Goal: Task Accomplishment & Management: Complete application form

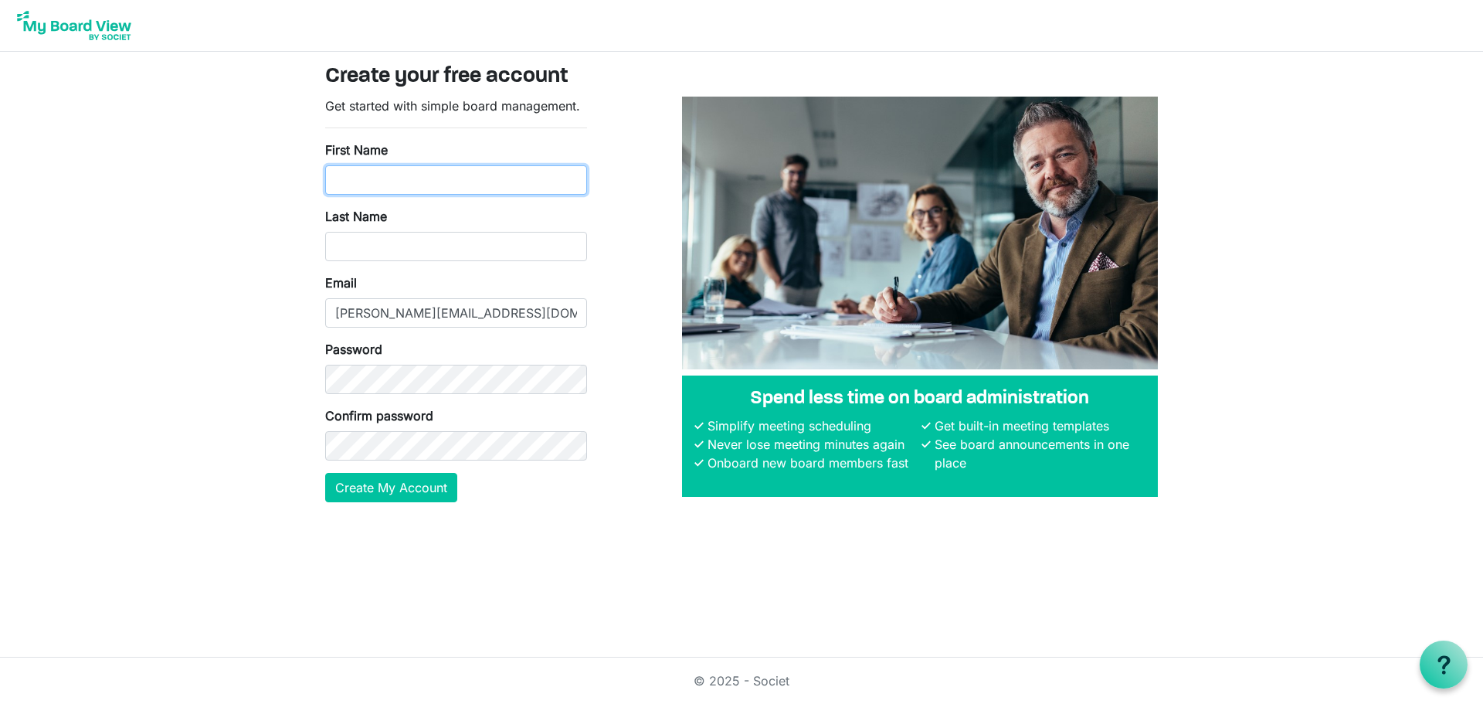
click at [385, 179] on input "First Name" at bounding box center [456, 179] width 262 height 29
type input "Joe"
type input "Lyou"
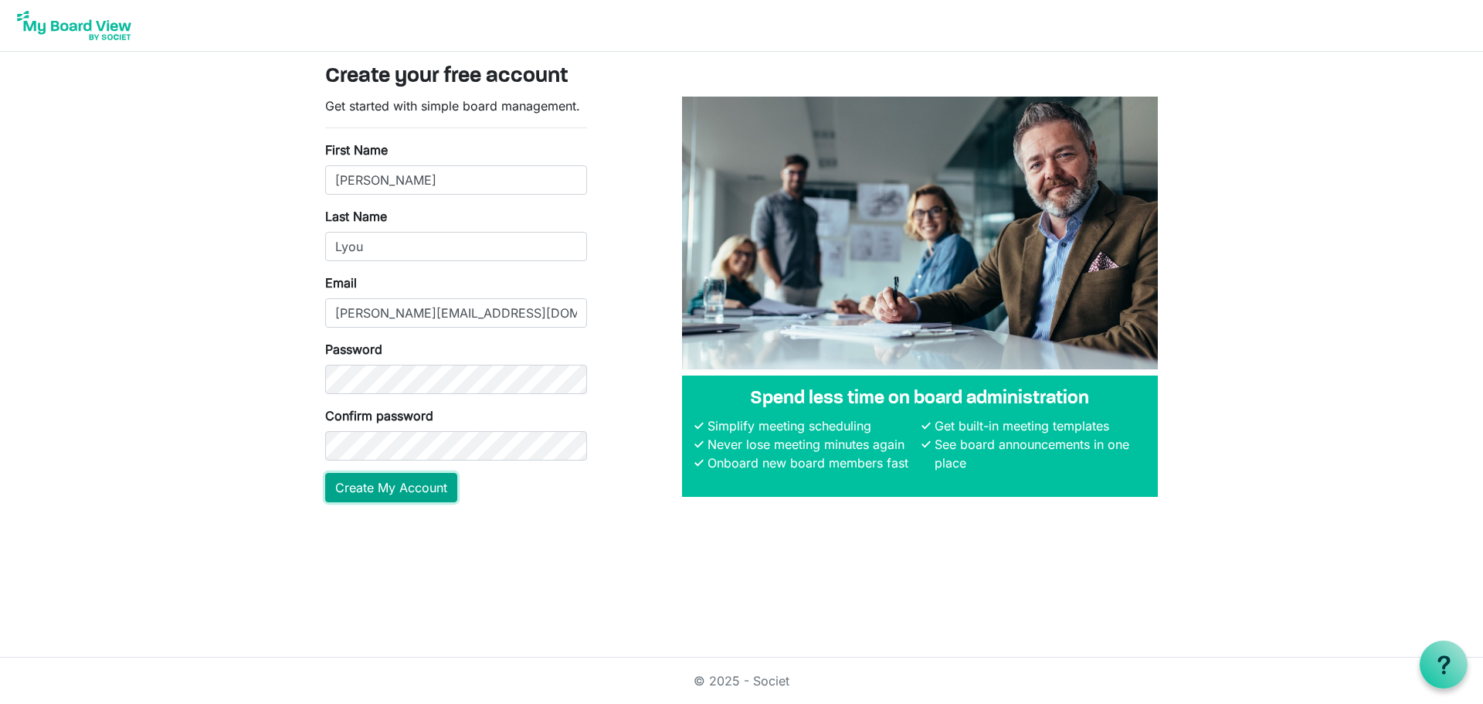
click at [389, 495] on button "Create My Account" at bounding box center [391, 487] width 132 height 29
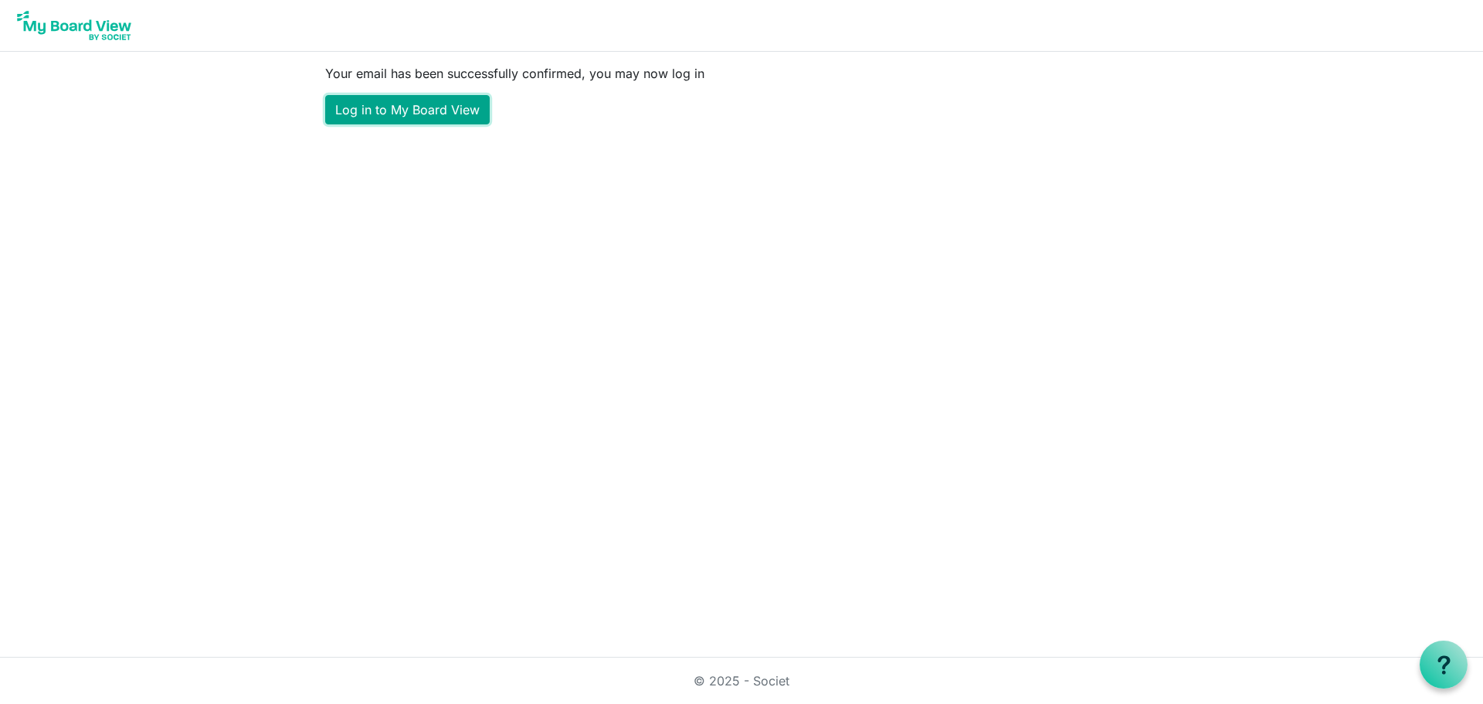
click at [414, 104] on link "Log in to My Board View" at bounding box center [407, 109] width 165 height 29
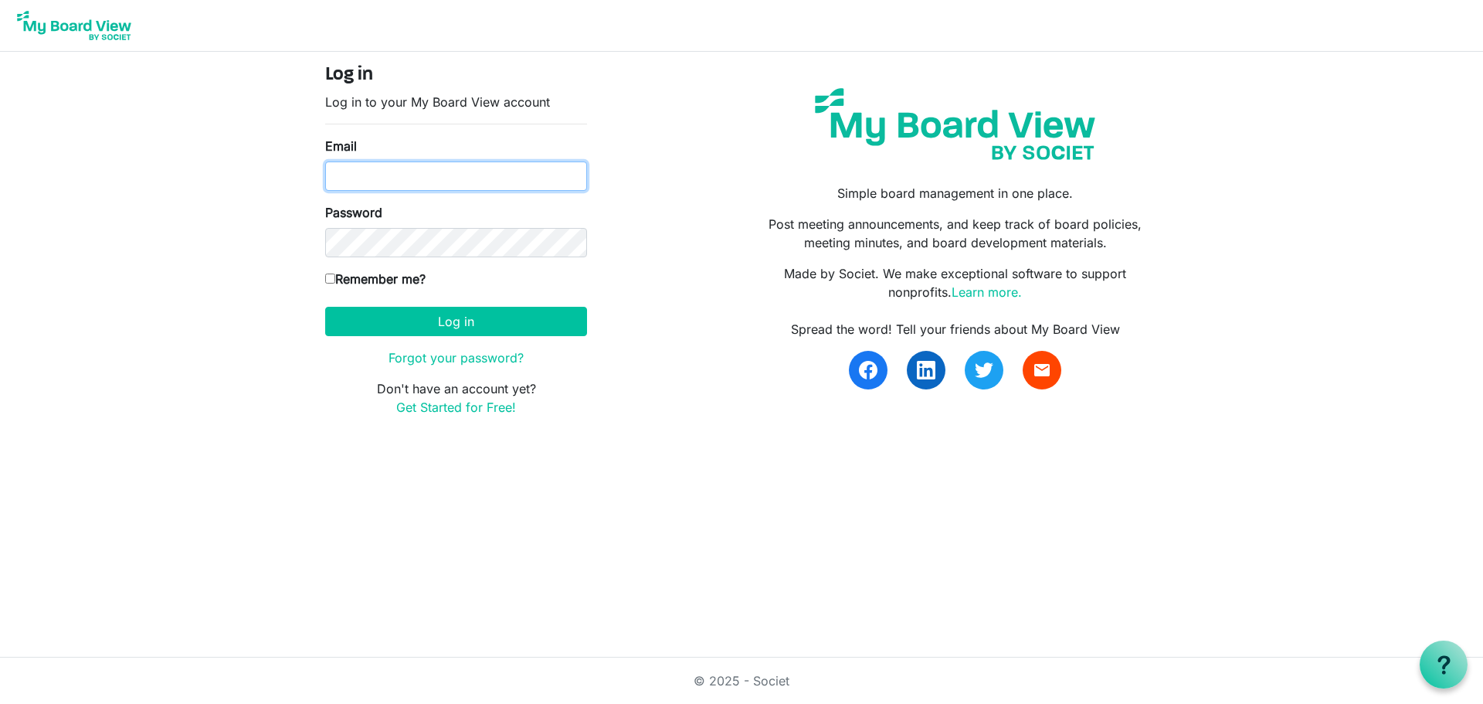
type input "joe@ccair.org"
click at [334, 280] on input "Remember me?" at bounding box center [330, 278] width 10 height 10
checkbox input "true"
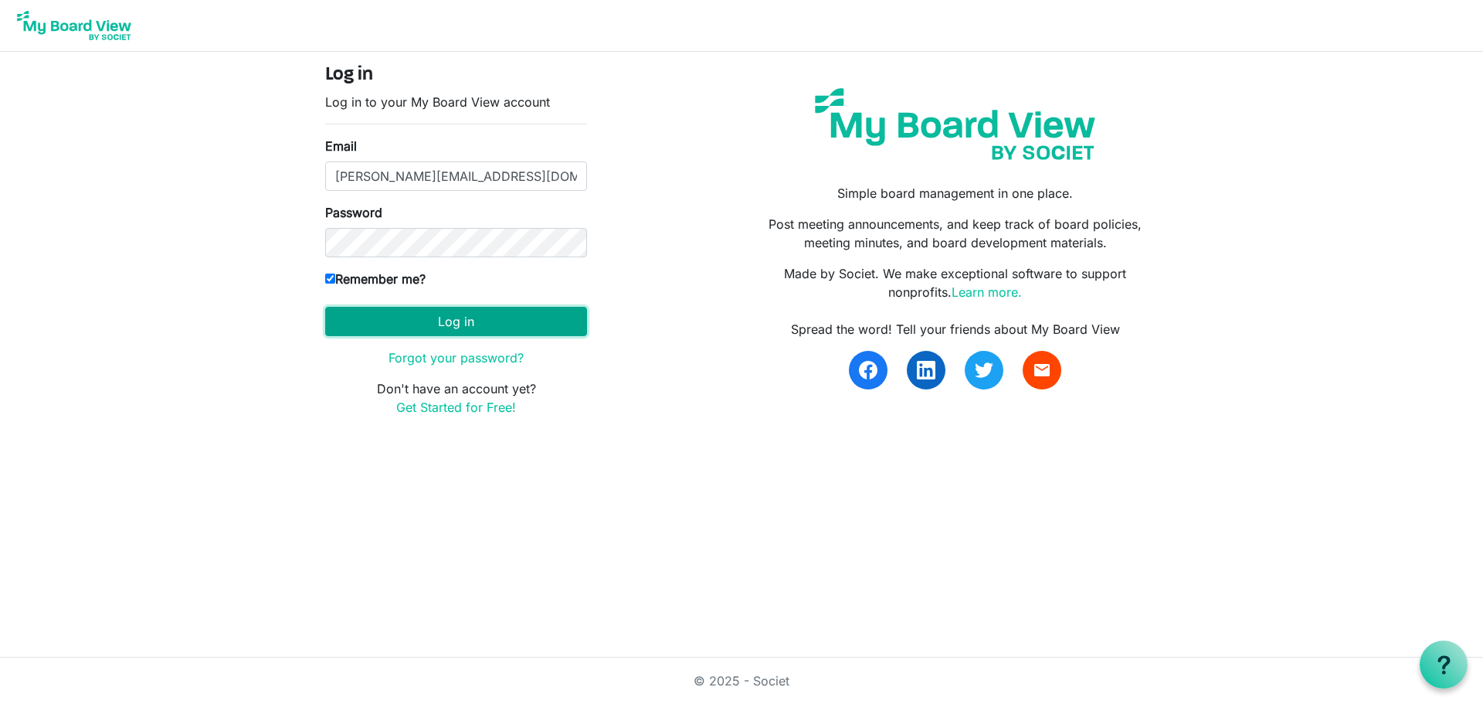
click at [455, 324] on button "Log in" at bounding box center [456, 321] width 262 height 29
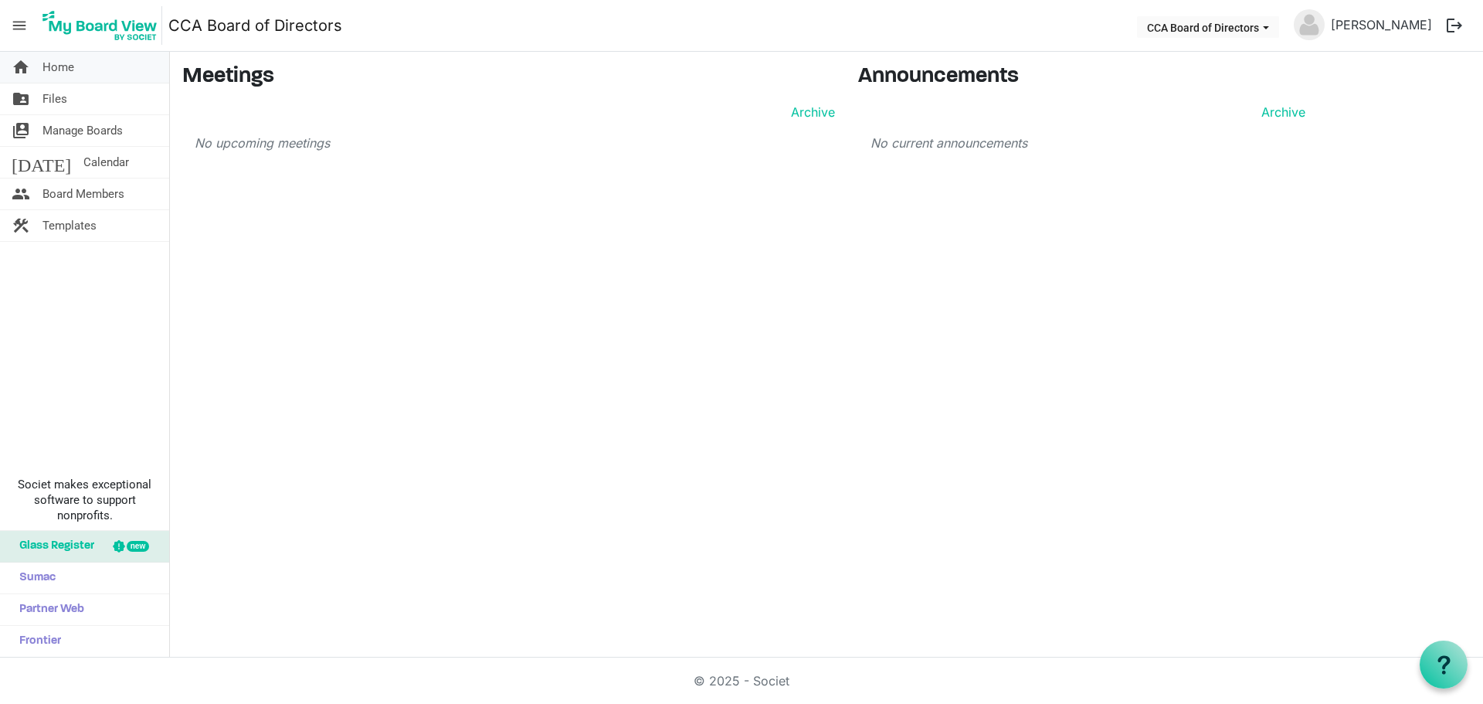
click at [55, 73] on span "Home" at bounding box center [58, 67] width 32 height 31
click at [55, 100] on span "Files" at bounding box center [54, 98] width 25 height 31
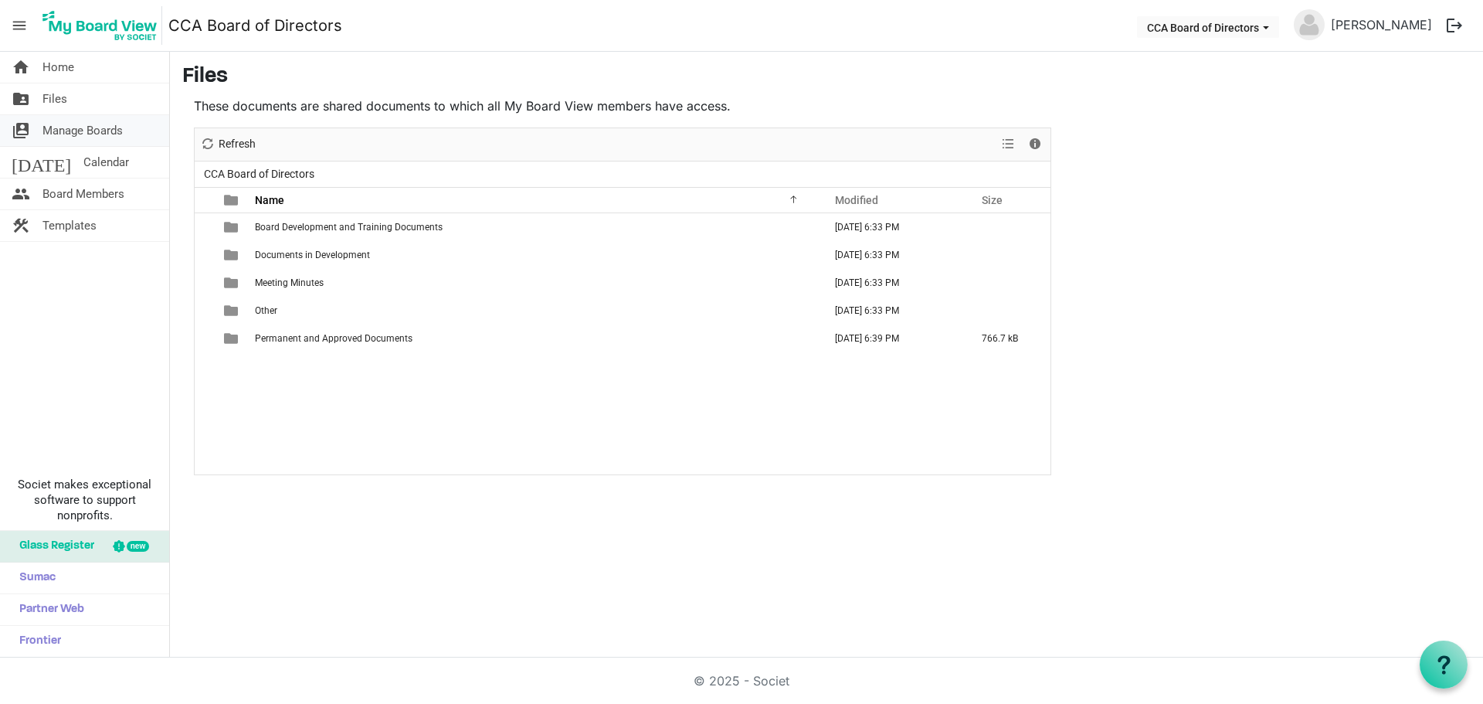
click at [58, 129] on span "Manage Boards" at bounding box center [82, 130] width 80 height 31
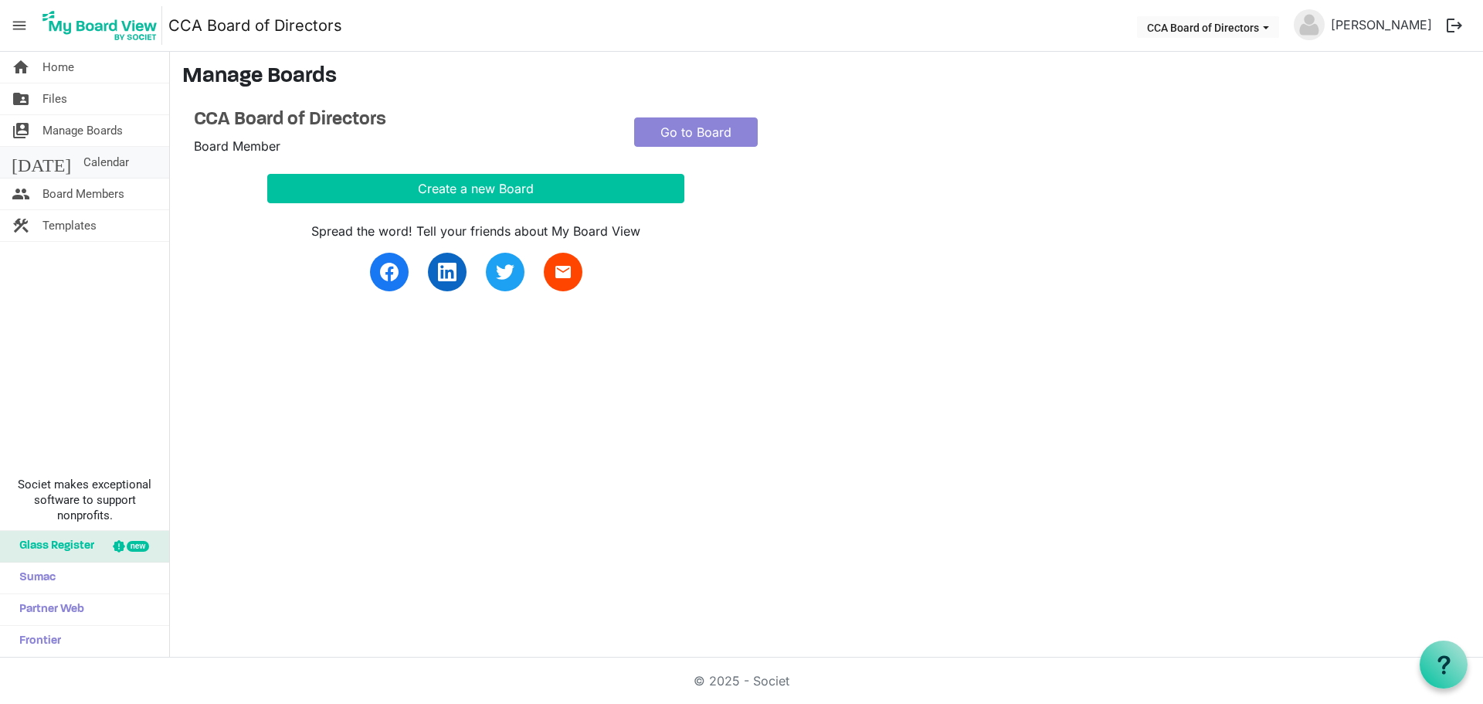
click at [83, 155] on span "Calendar" at bounding box center [106, 162] width 46 height 31
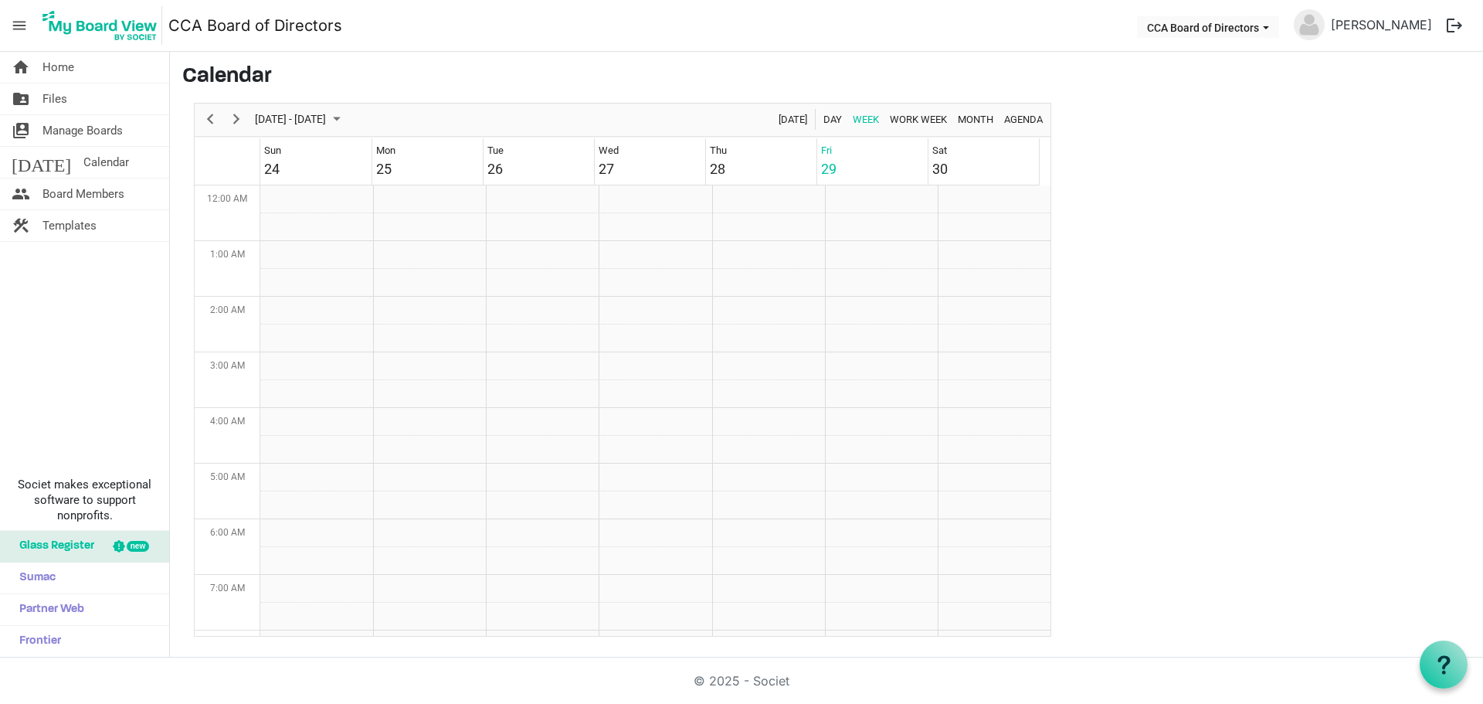
scroll to position [501, 0]
click at [65, 192] on span "Board Members" at bounding box center [83, 193] width 82 height 31
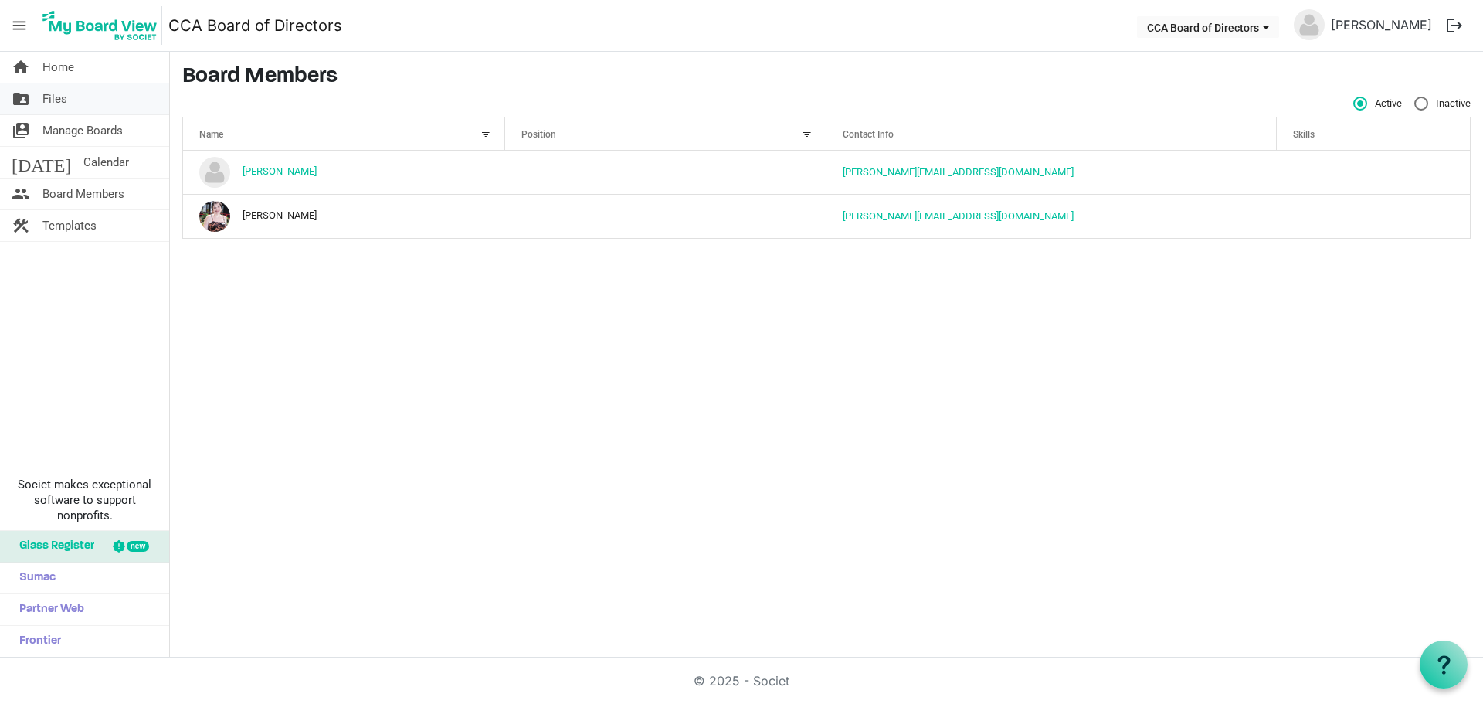
click at [62, 97] on span "Files" at bounding box center [54, 98] width 25 height 31
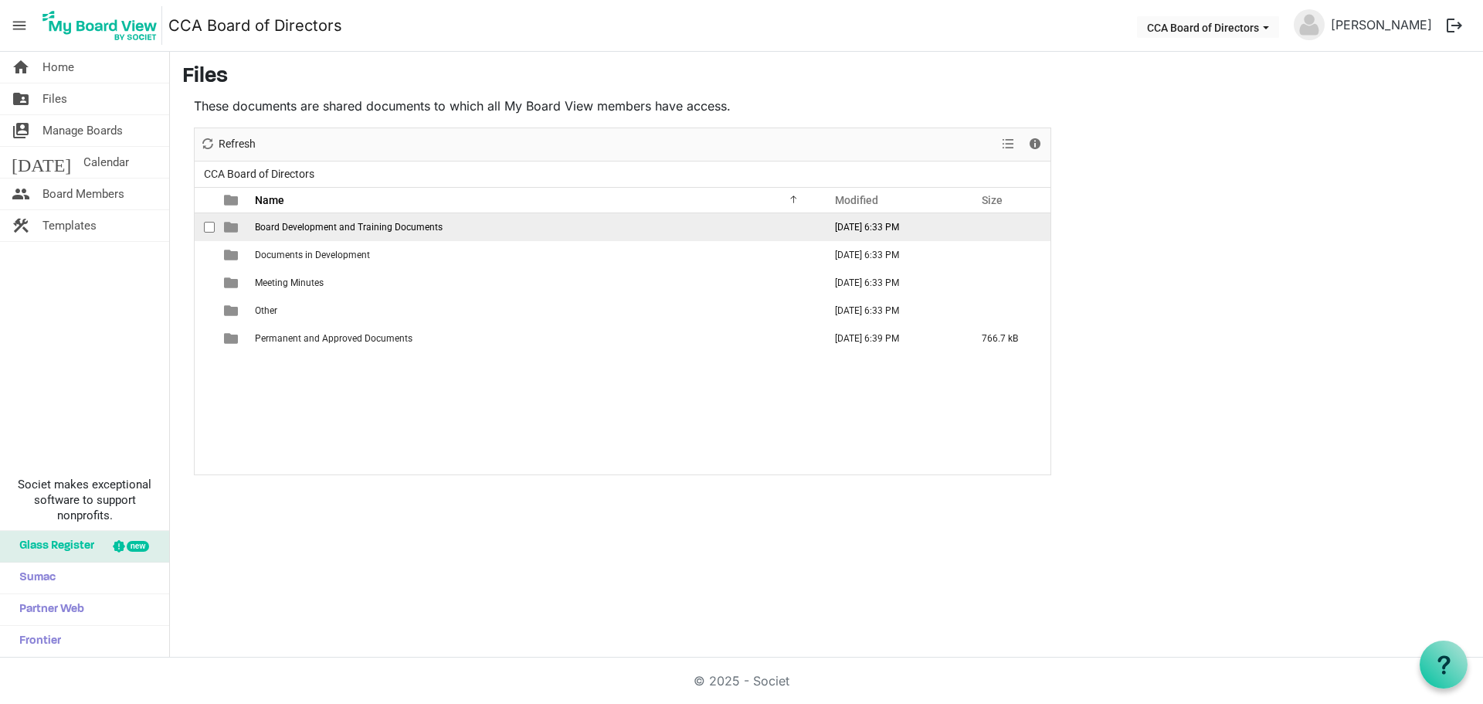
click at [310, 226] on span "Board Development and Training Documents" at bounding box center [349, 227] width 188 height 11
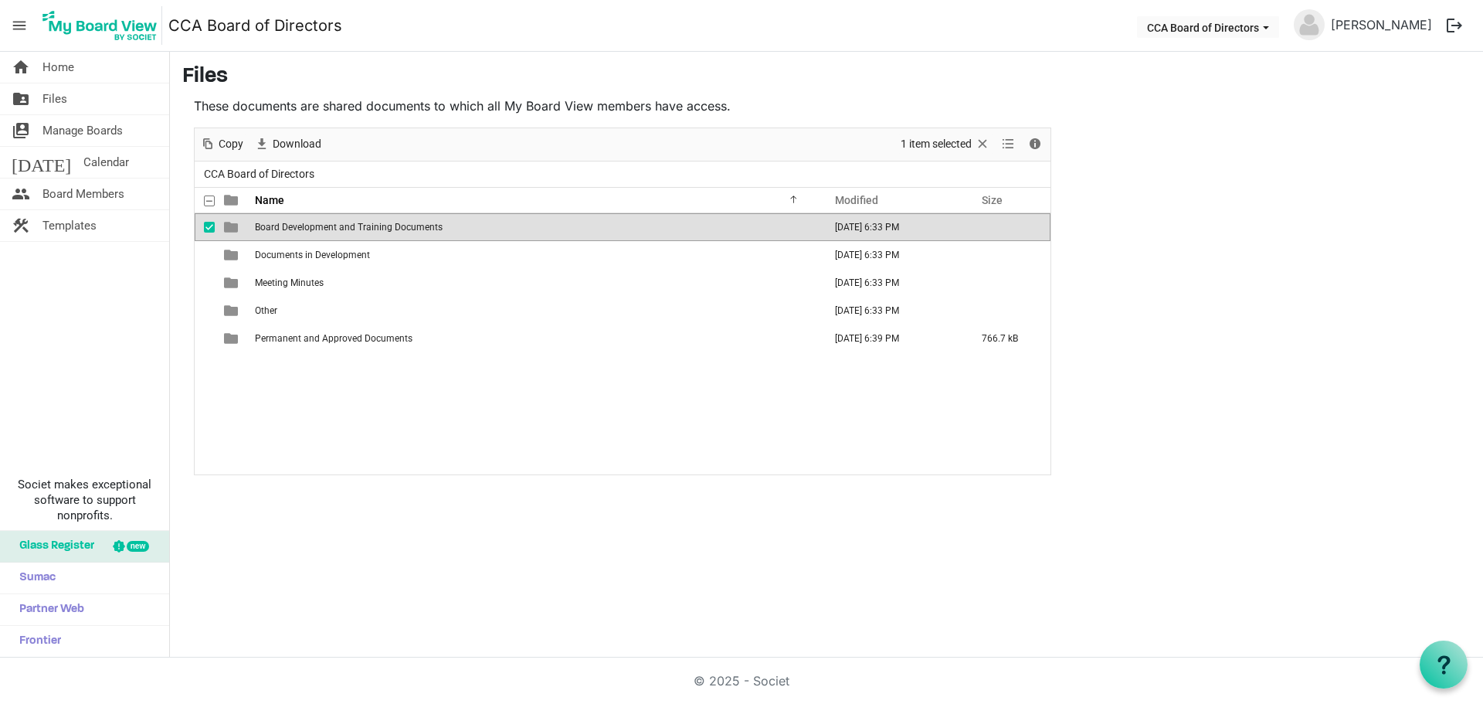
click at [288, 225] on span "Board Development and Training Documents" at bounding box center [349, 227] width 188 height 11
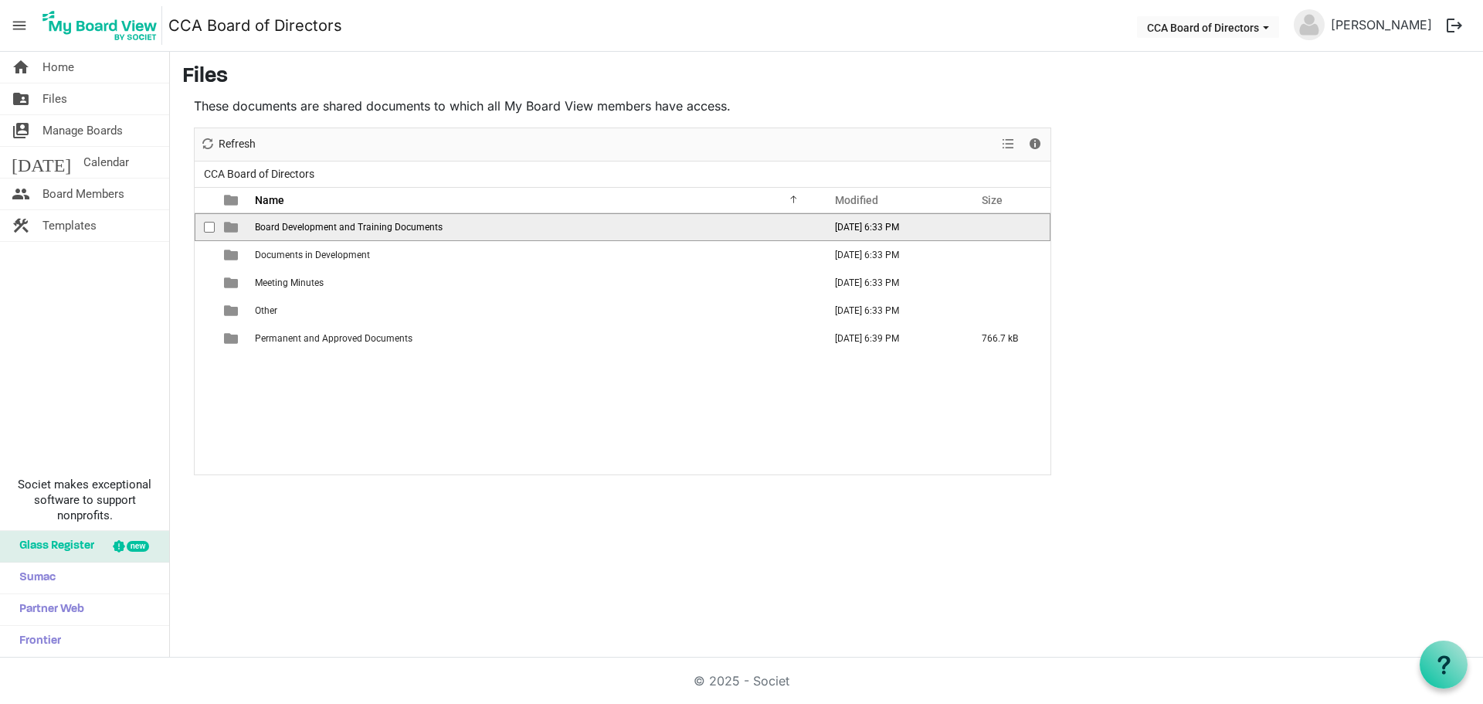
click at [288, 225] on span "Board Development and Training Documents" at bounding box center [349, 227] width 188 height 11
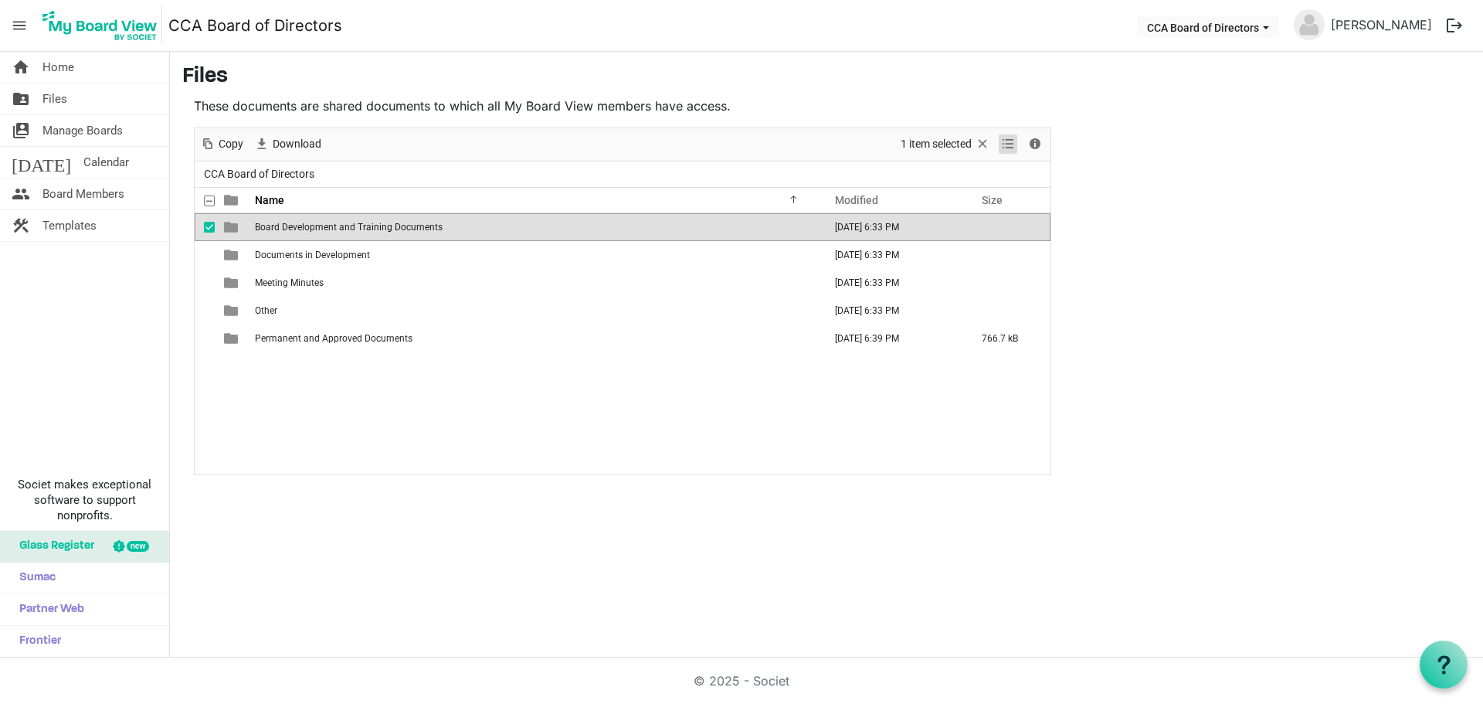
click at [1003, 139] on span "View dropdownbutton" at bounding box center [1008, 143] width 19 height 19
click at [1010, 142] on span "View dropdownbutton" at bounding box center [1008, 143] width 19 height 19
click at [765, 141] on div "New folder Upload Cut Copy Paste Delete Download Rename Sort by Refresh 1 item …" at bounding box center [623, 144] width 856 height 33
click at [217, 288] on div "checkbox" at bounding box center [213, 282] width 19 height 15
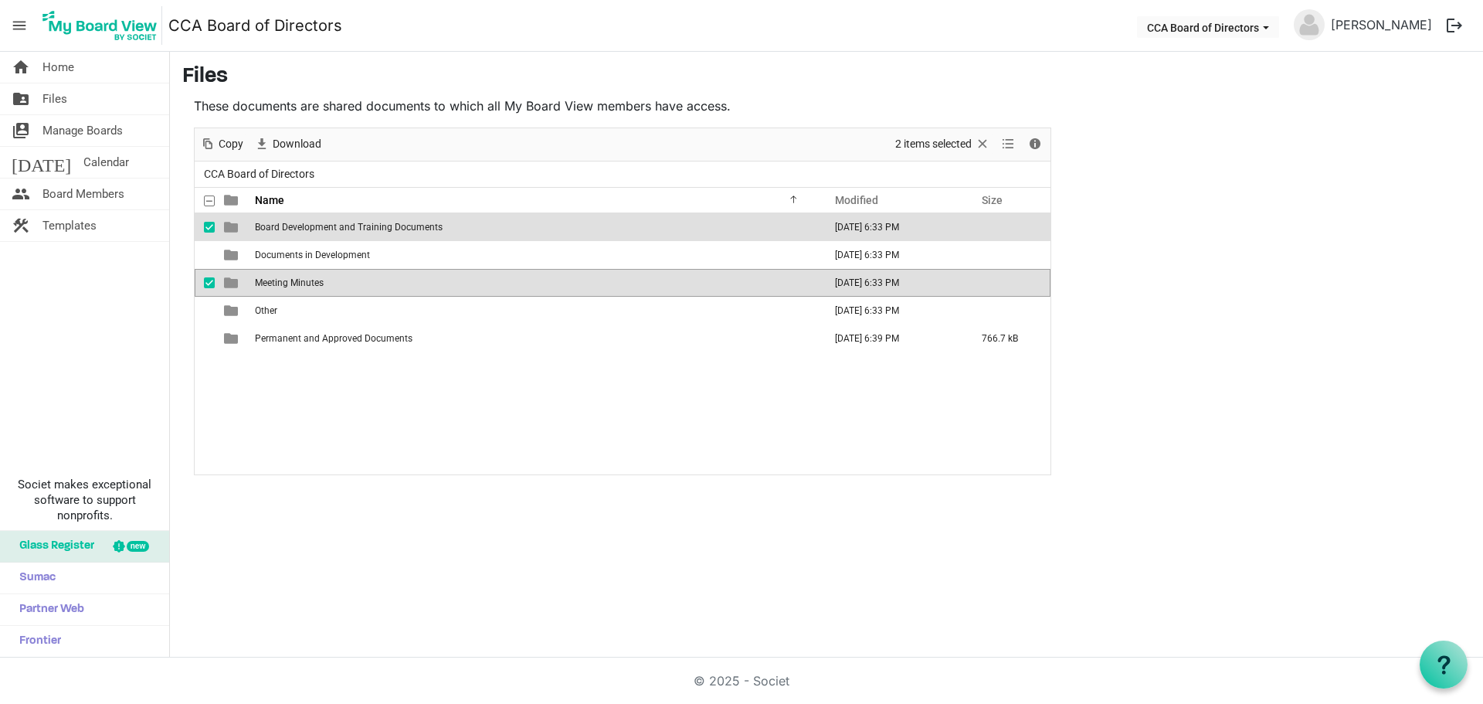
click at [210, 221] on div "checkbox" at bounding box center [213, 226] width 19 height 15
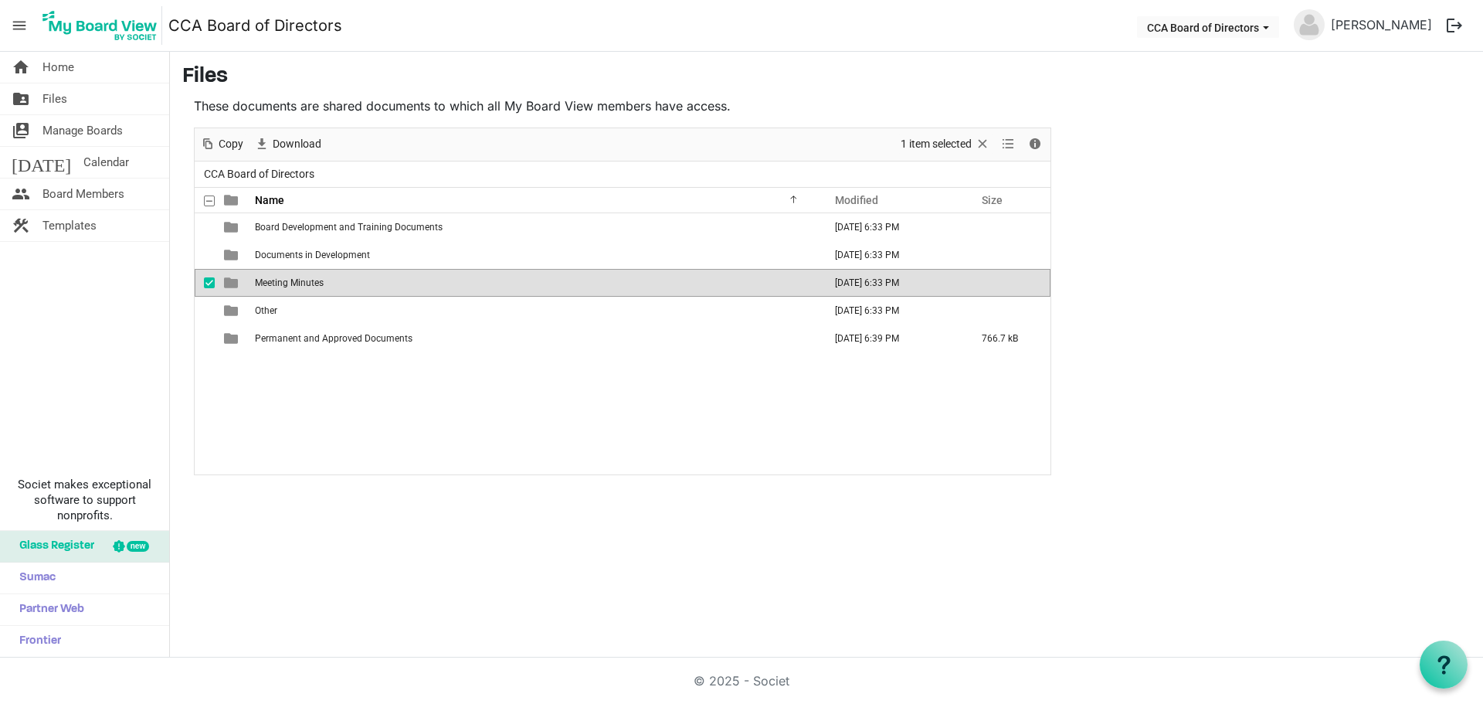
click at [301, 278] on span "Meeting Minutes" at bounding box center [289, 282] width 69 height 11
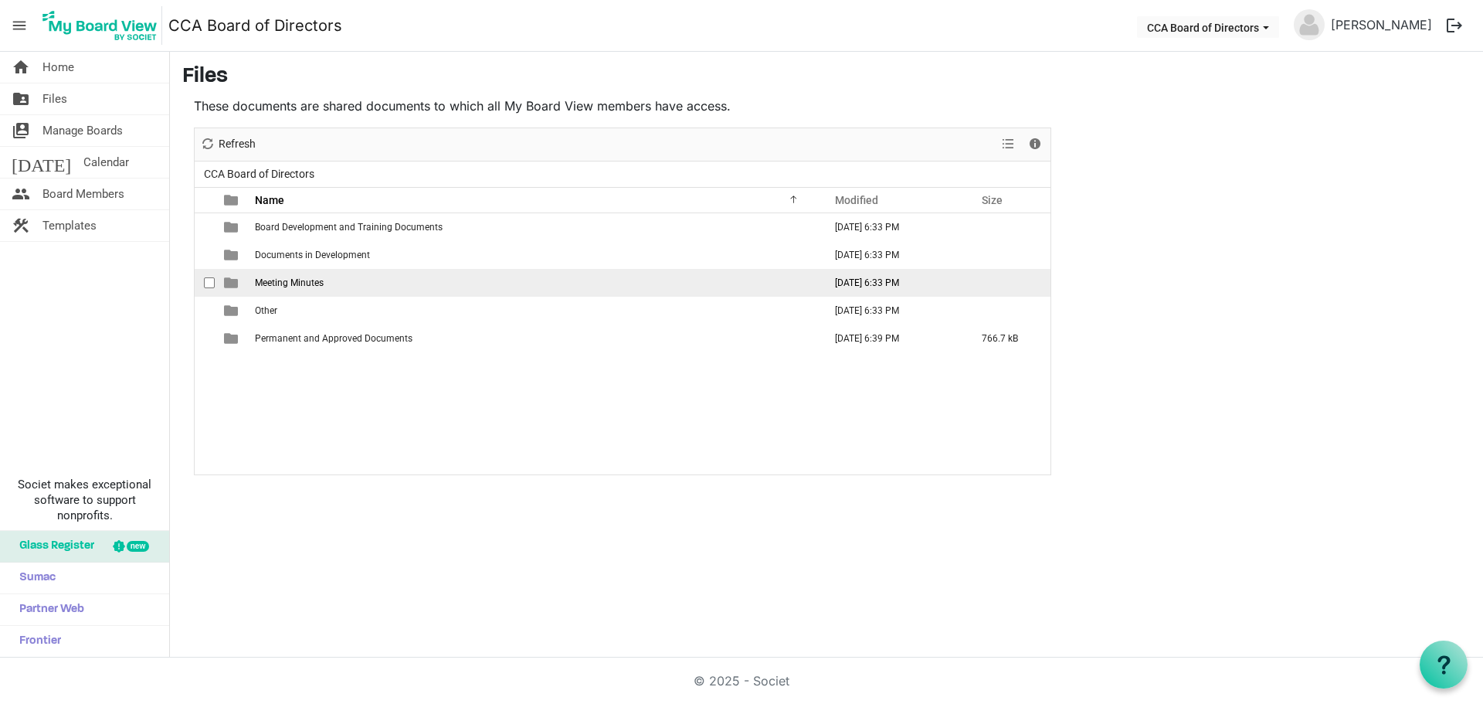
click at [301, 278] on span "Meeting Minutes" at bounding box center [289, 282] width 69 height 11
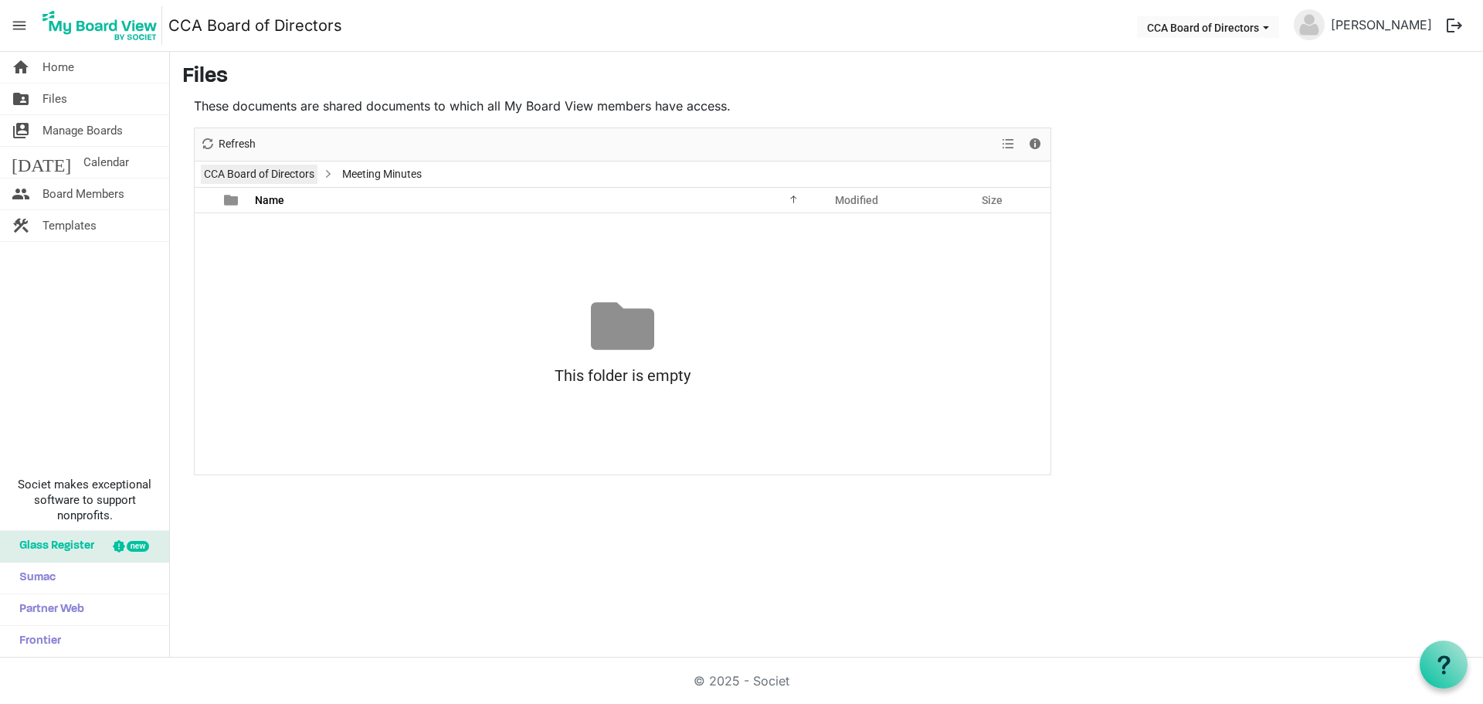
click at [289, 175] on link "CCA Board of Directors" at bounding box center [259, 174] width 117 height 19
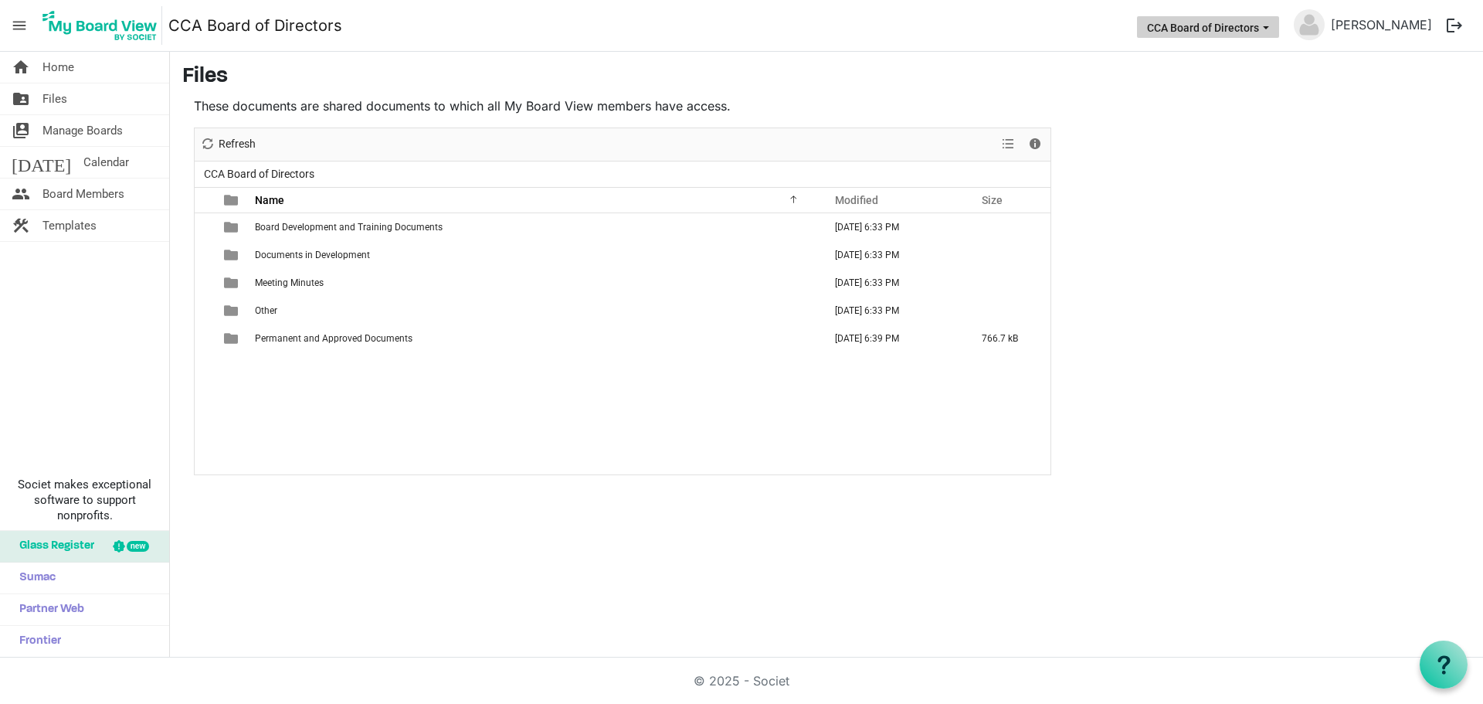
click at [1279, 27] on button "CCA Board of Directors" at bounding box center [1208, 27] width 142 height 22
click at [1387, 90] on main "Files These documents are shared documents to which all My Board View members h…" at bounding box center [826, 270] width 1313 height 436
click at [110, 28] on img at bounding box center [100, 25] width 124 height 39
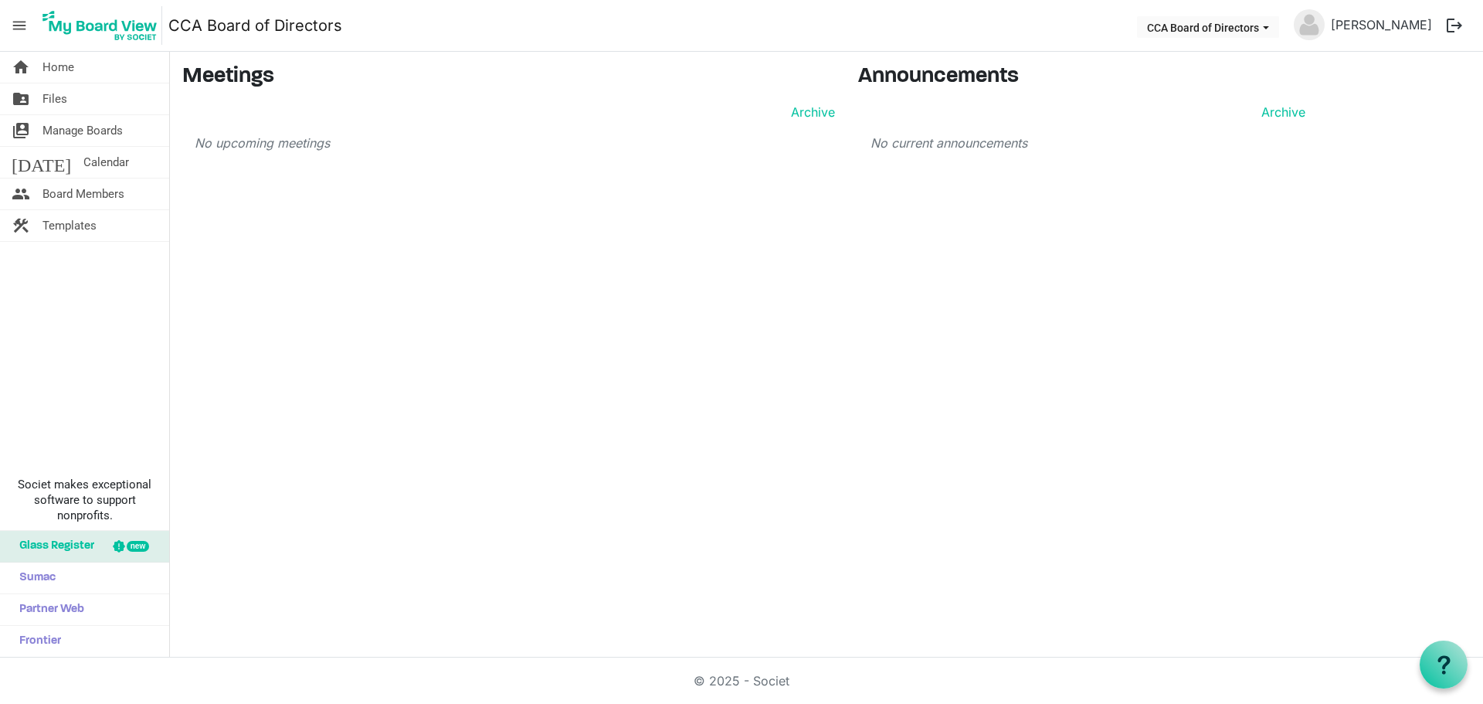
click at [13, 22] on span "menu" at bounding box center [19, 25] width 29 height 29
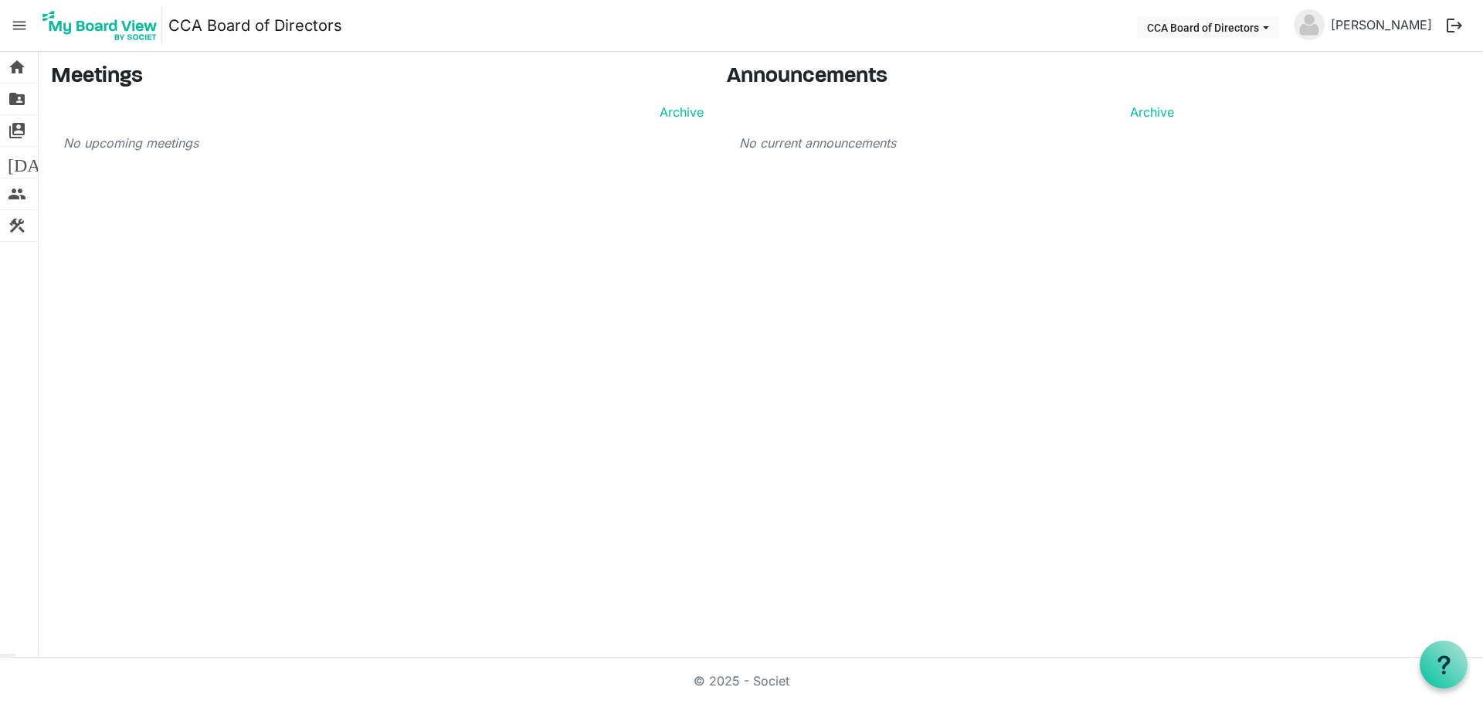
click at [13, 22] on span "menu" at bounding box center [19, 25] width 29 height 29
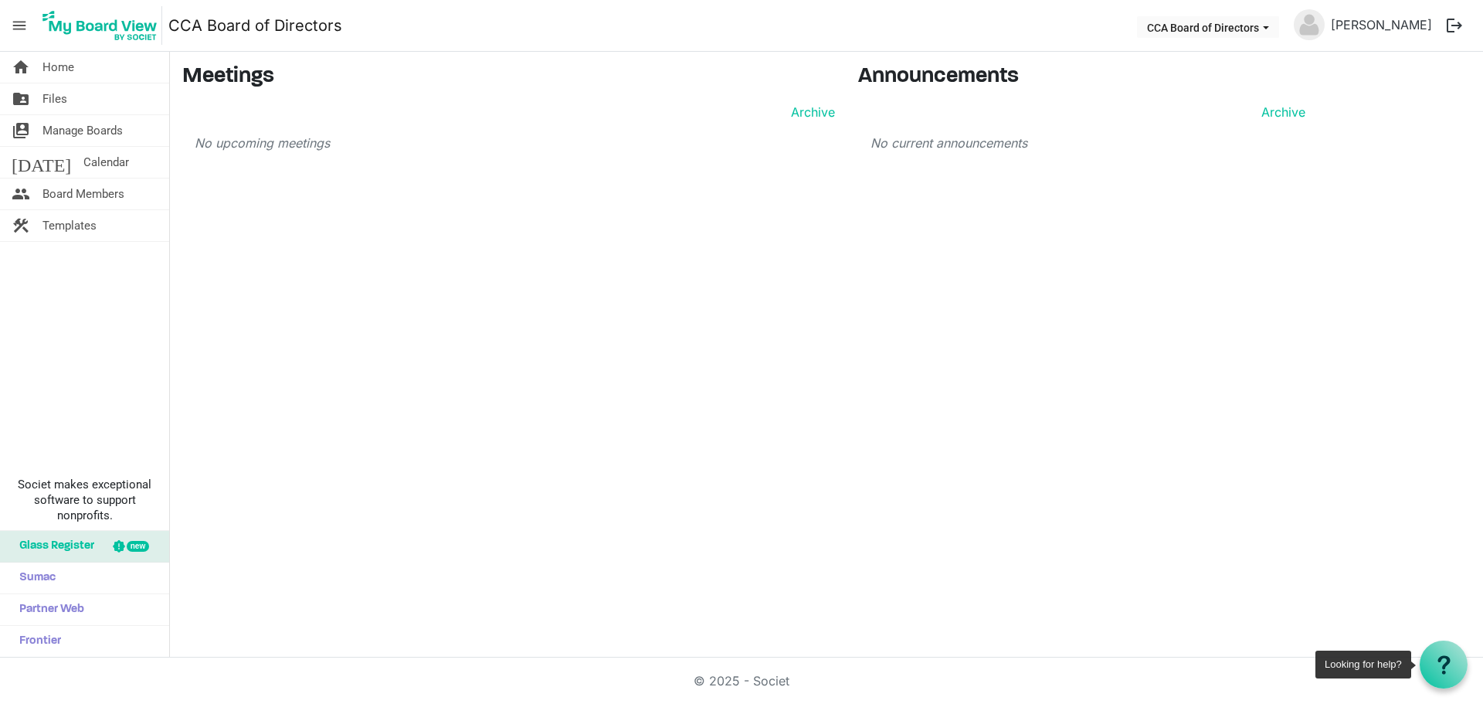
click at [1448, 664] on use at bounding box center [1444, 664] width 12 height 19
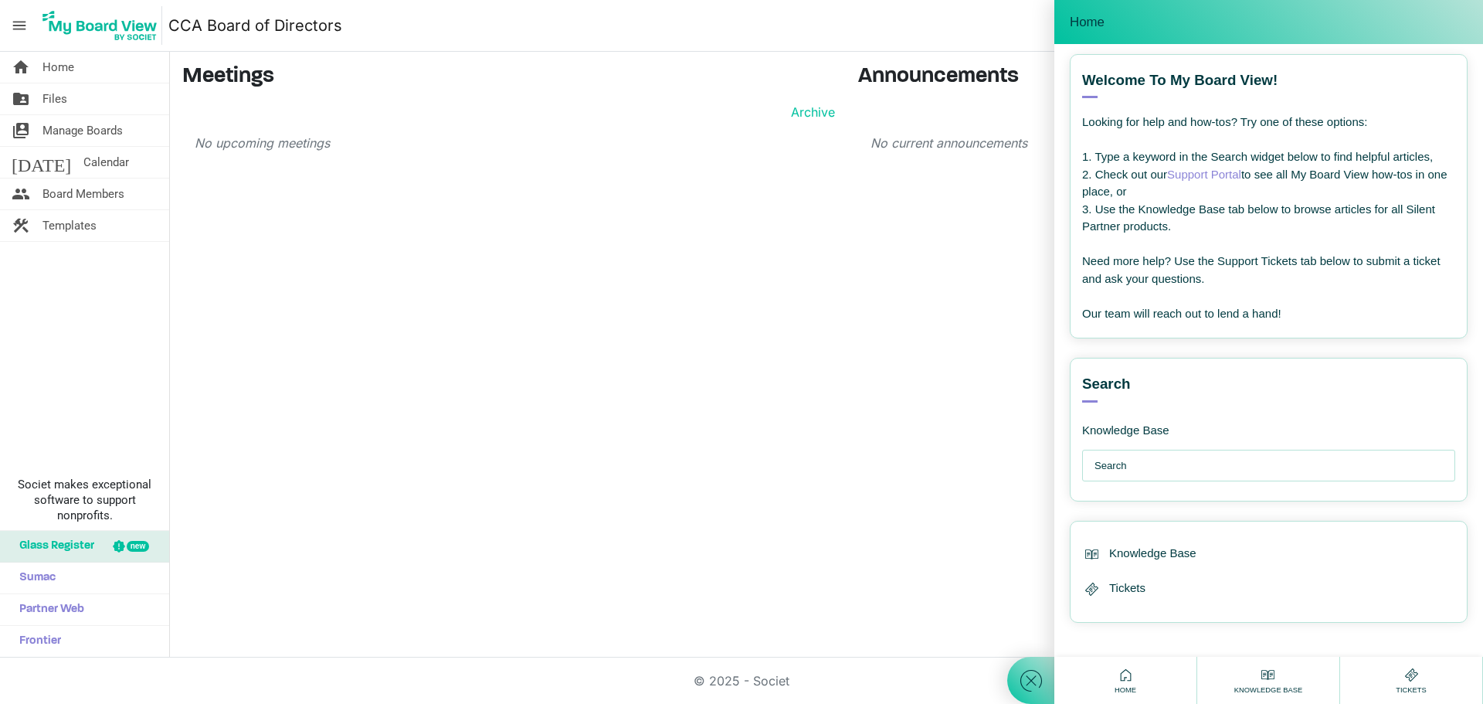
scroll to position [6, 0]
click at [1159, 465] on input "text" at bounding box center [1273, 465] width 356 height 31
type input "c"
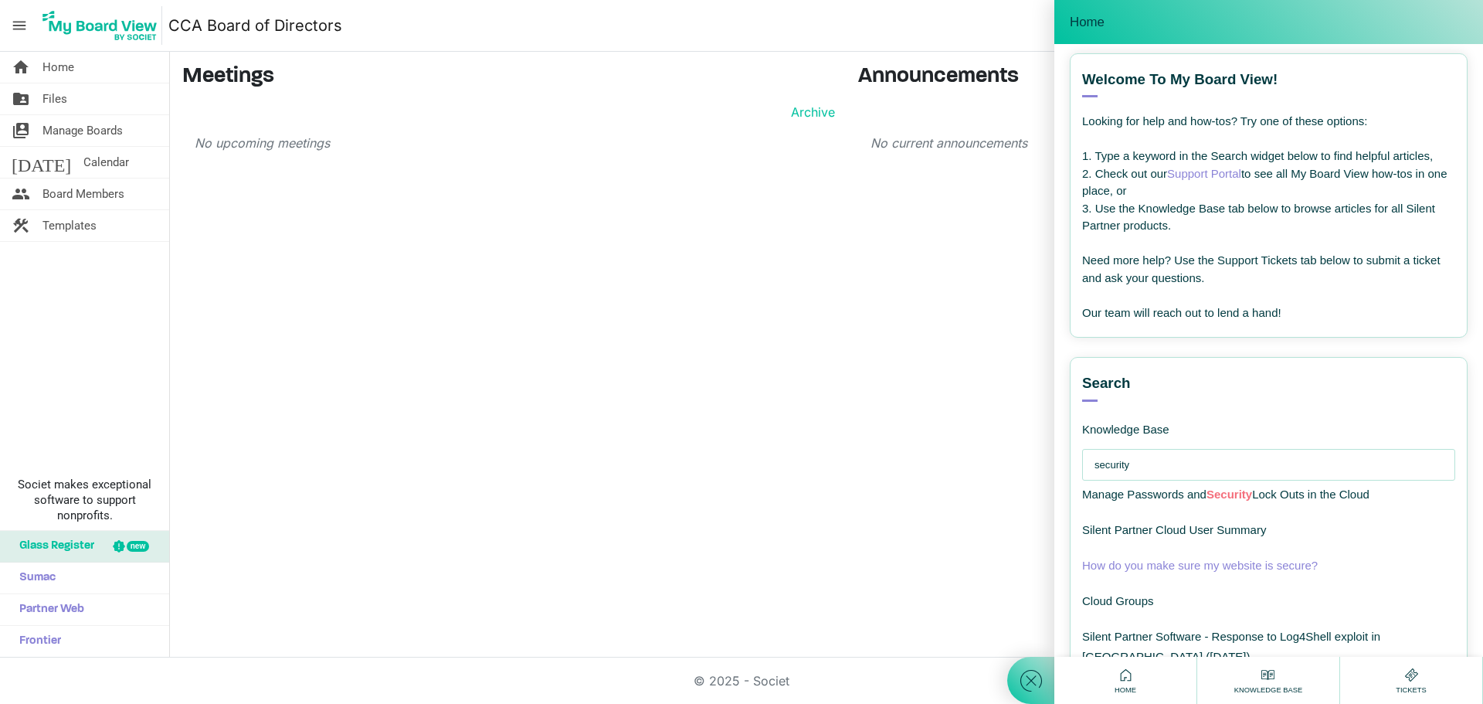
type input "security"
click at [1209, 565] on span "How do you make sure my website is secure?" at bounding box center [1200, 565] width 236 height 13
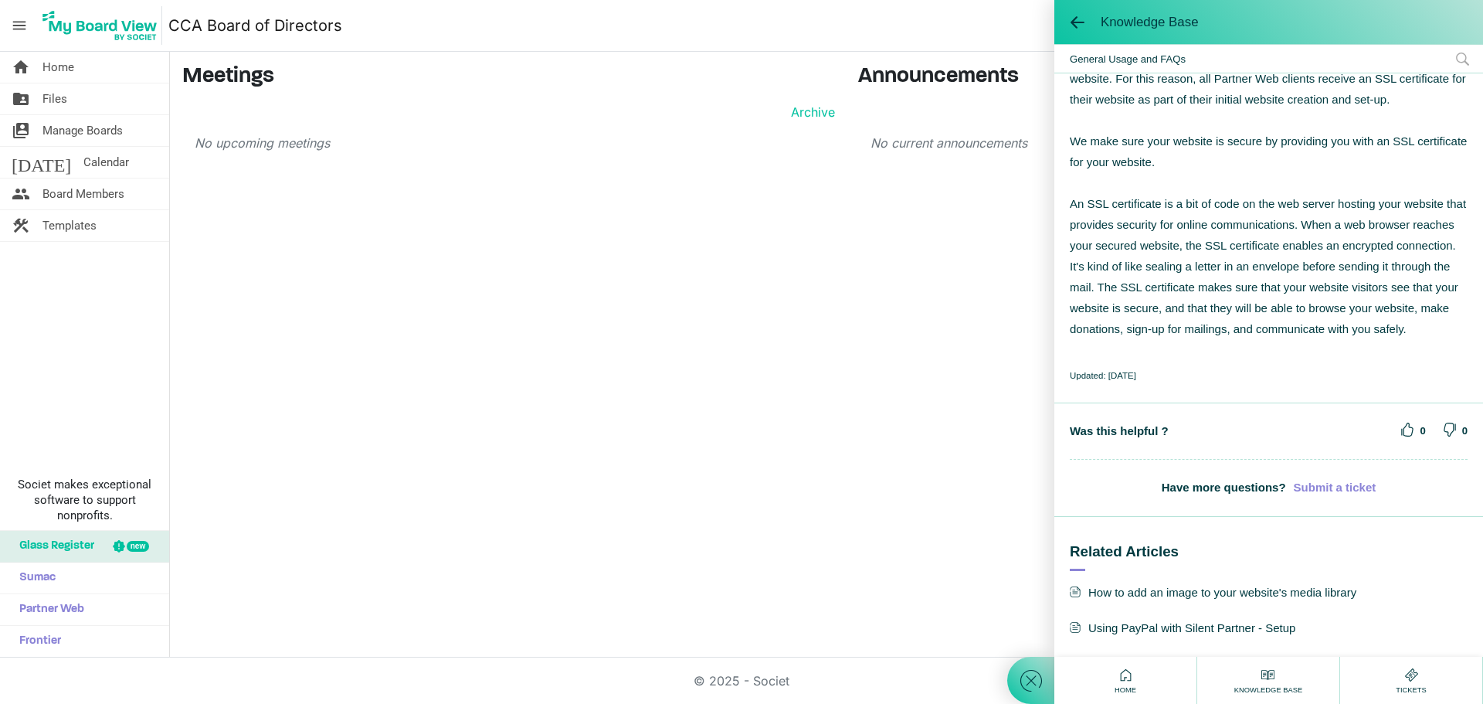
scroll to position [0, 0]
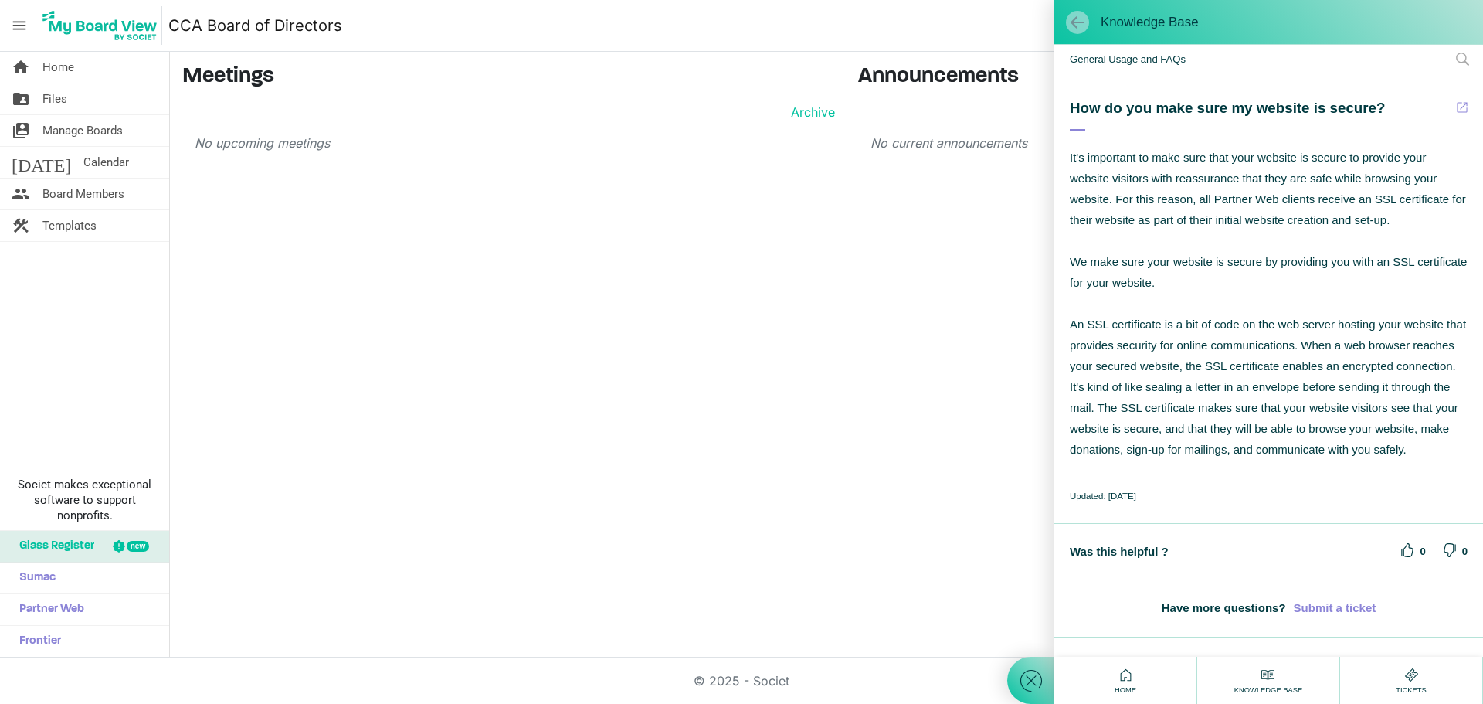
click at [1075, 22] on span at bounding box center [1077, 22] width 15 height 15
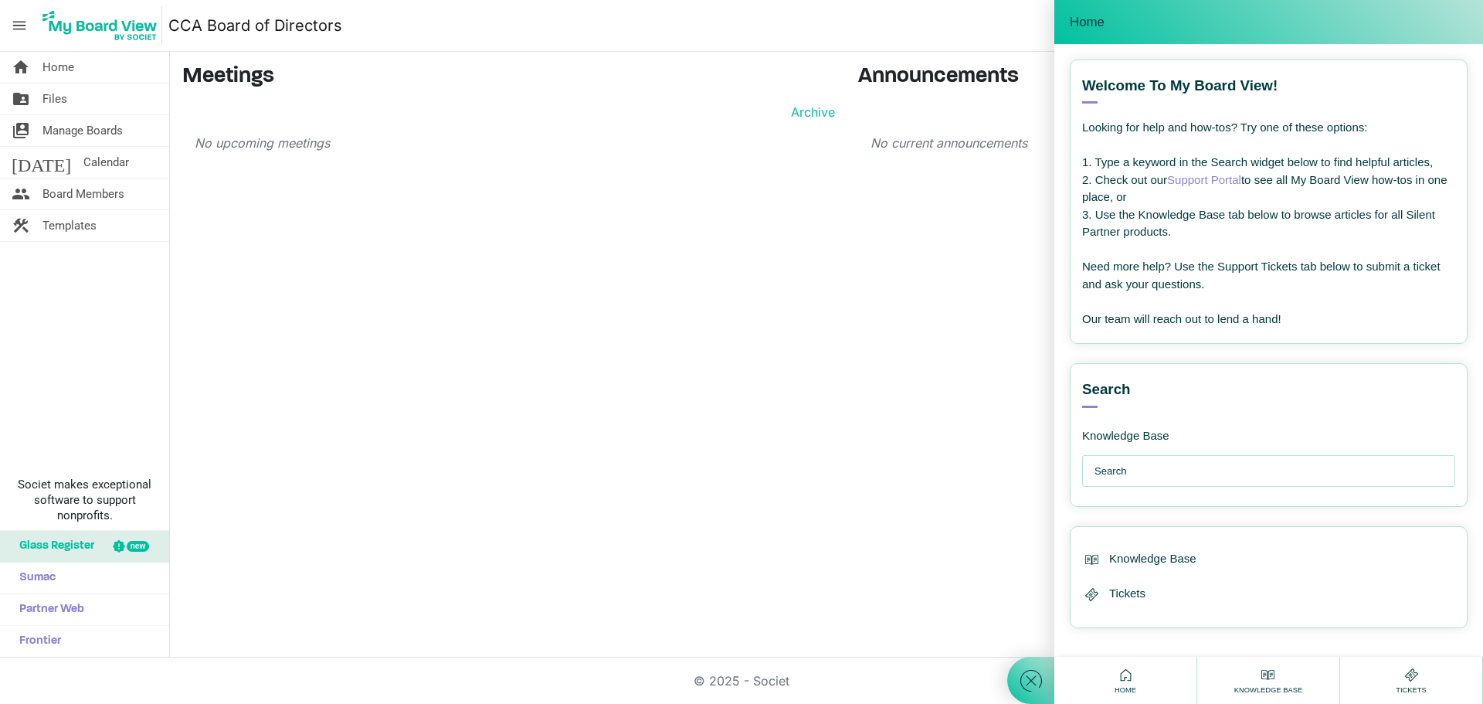
click at [908, 450] on div "home Home folder_shared Files switch_account Manage Boards today Calendar peopl…" at bounding box center [741, 355] width 1483 height 606
click at [871, 524] on div "home Home folder_shared Files switch_account Manage Boards today Calendar peopl…" at bounding box center [741, 355] width 1483 height 606
click at [79, 106] on link "folder_shared Files" at bounding box center [84, 98] width 169 height 31
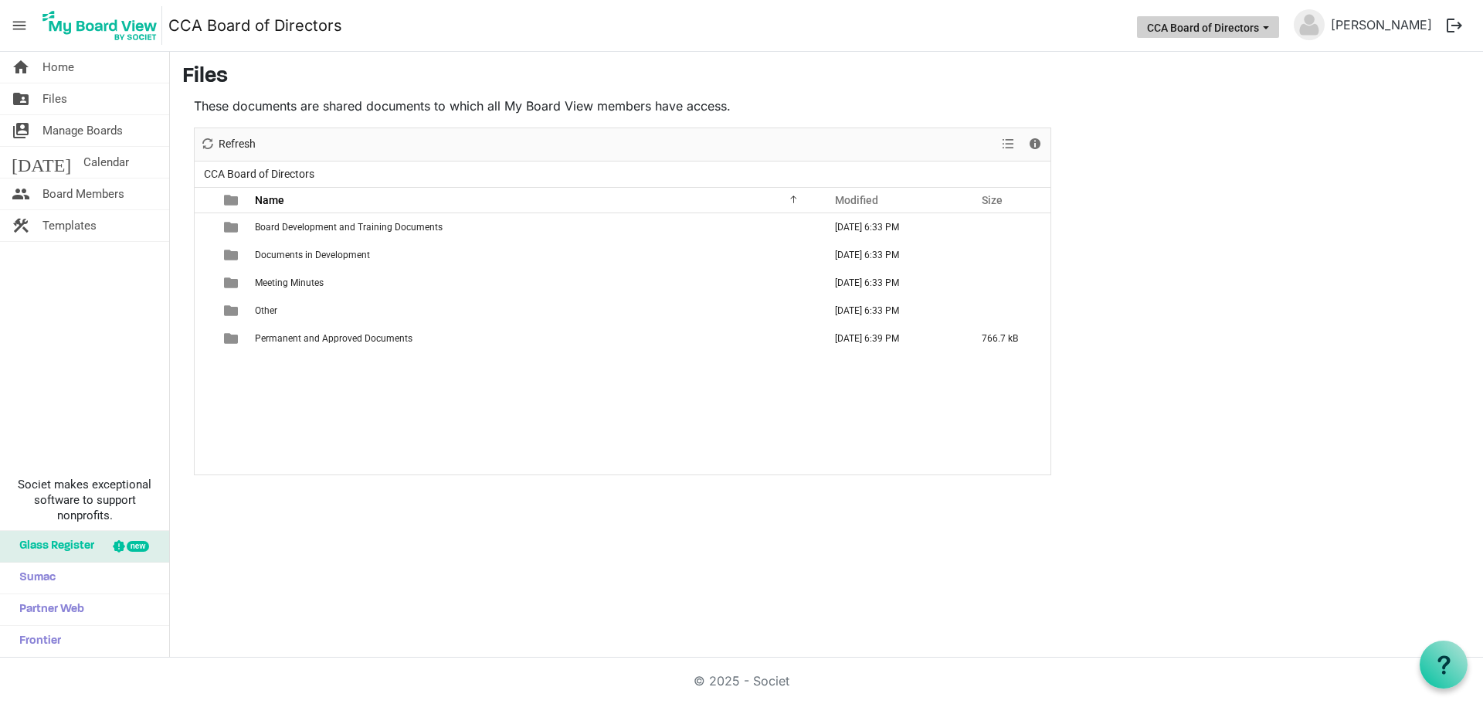
click at [1273, 25] on span "CCA Board of Directors dropdownbutton" at bounding box center [1266, 28] width 14 height 6
click at [1354, 98] on main "Files These documents are shared documents to which all My Board View members h…" at bounding box center [826, 270] width 1313 height 436
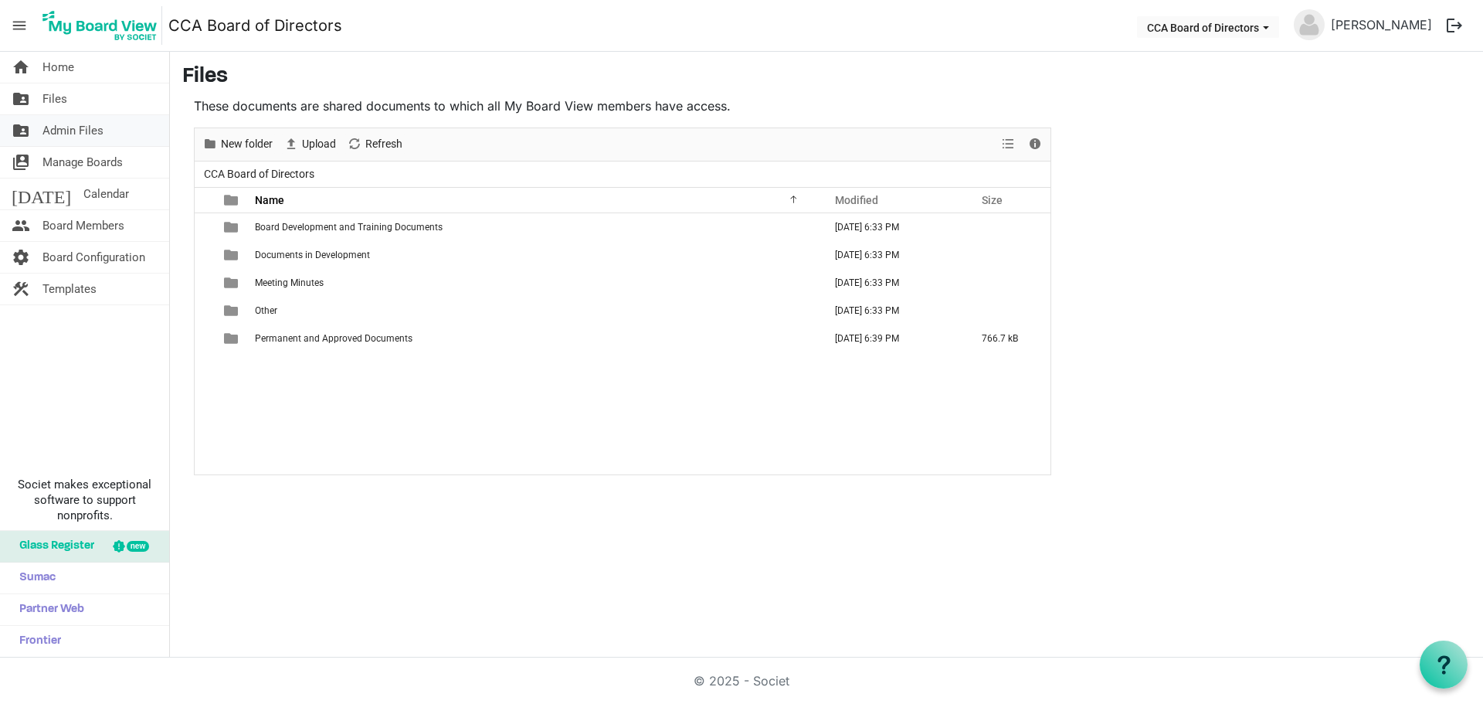
click at [76, 128] on span "Admin Files" at bounding box center [72, 130] width 61 height 31
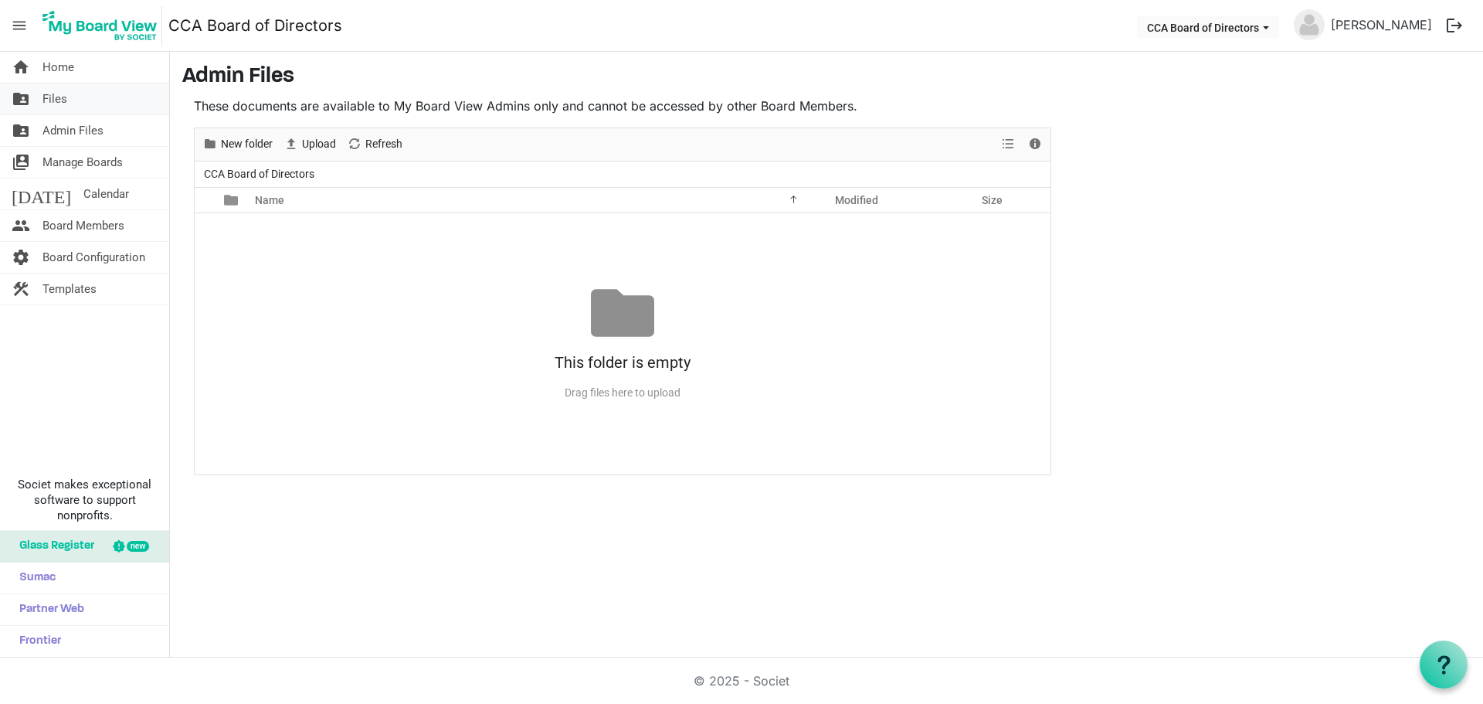
click at [59, 96] on span "Files" at bounding box center [54, 98] width 25 height 31
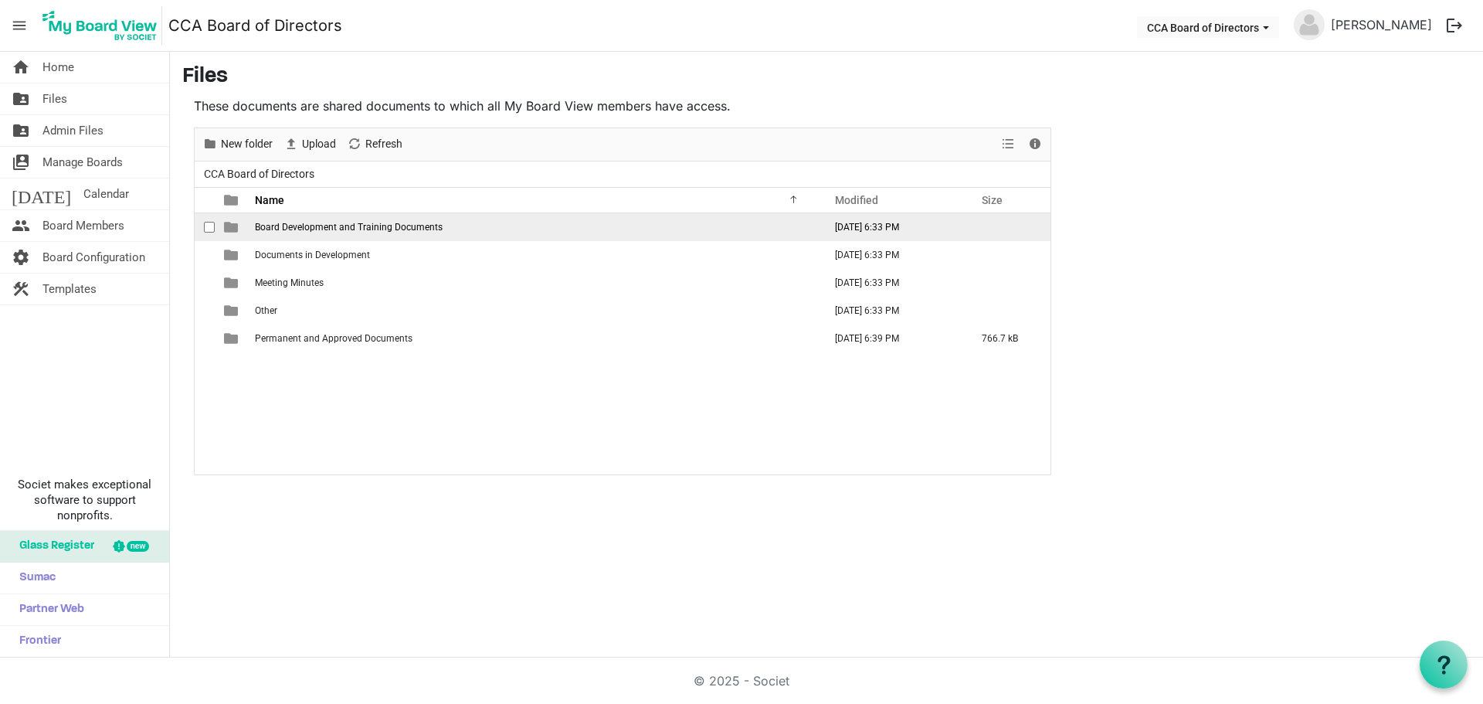
click at [212, 226] on span "checkbox" at bounding box center [209, 227] width 11 height 11
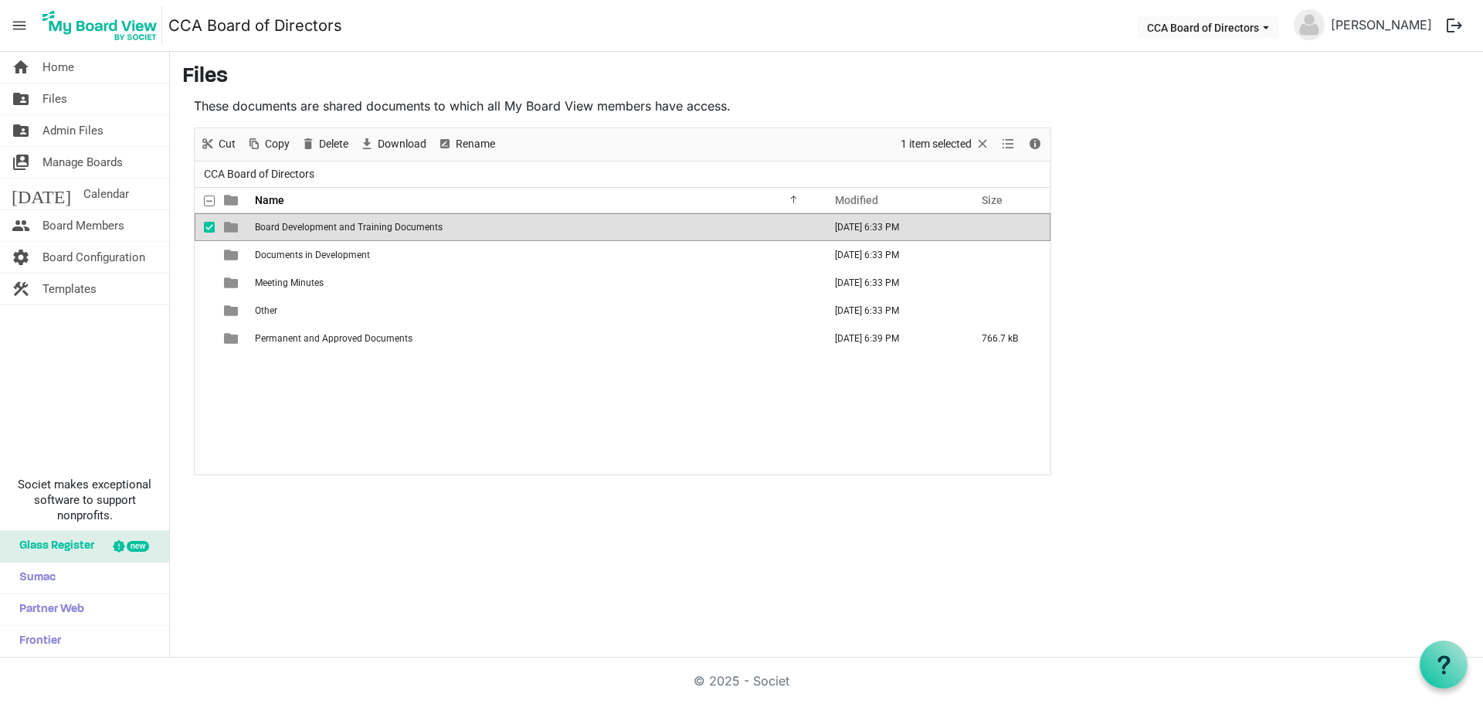
click at [215, 228] on div "checkbox" at bounding box center [213, 226] width 19 height 15
